Goal: Task Accomplishment & Management: Use online tool/utility

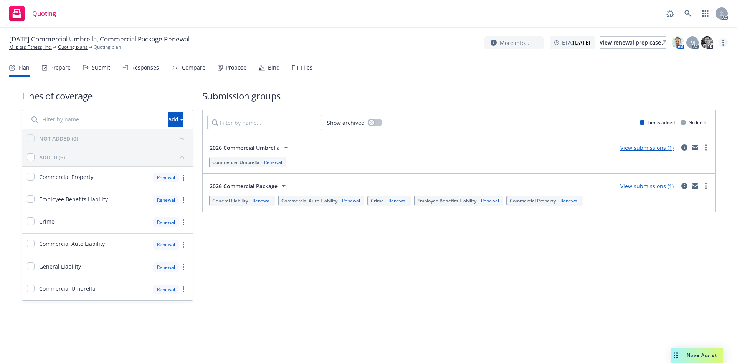
click at [724, 44] on icon "more" at bounding box center [724, 43] width 2 height 6
drag, startPoint x: 662, startPoint y: 61, endPoint x: 654, endPoint y: 61, distance: 7.7
click at [662, 61] on link "Copy logging email" at bounding box center [685, 58] width 86 height 15
